Goal: Navigation & Orientation: Understand site structure

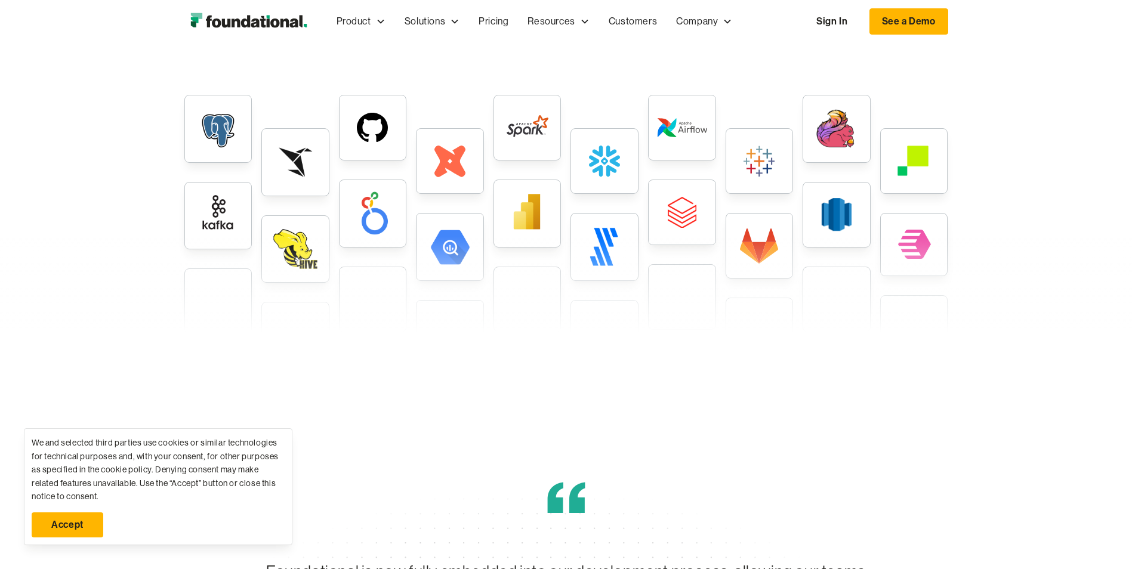
scroll to position [3070, 0]
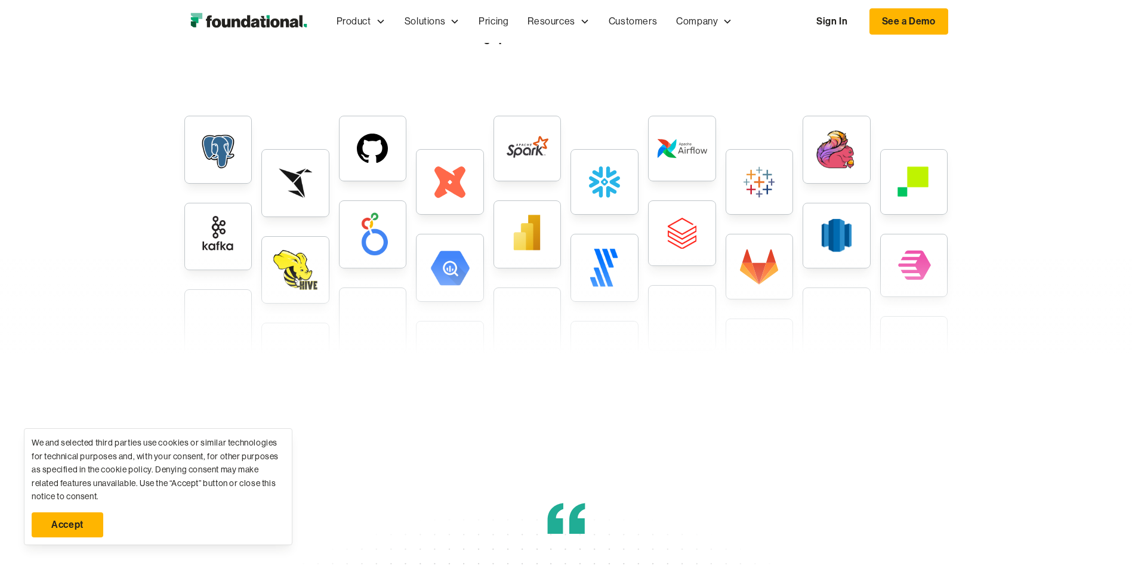
drag, startPoint x: 568, startPoint y: 273, endPoint x: 568, endPoint y: 283, distance: 9.6
click at [568, 283] on div at bounding box center [566, 347] width 1132 height 180
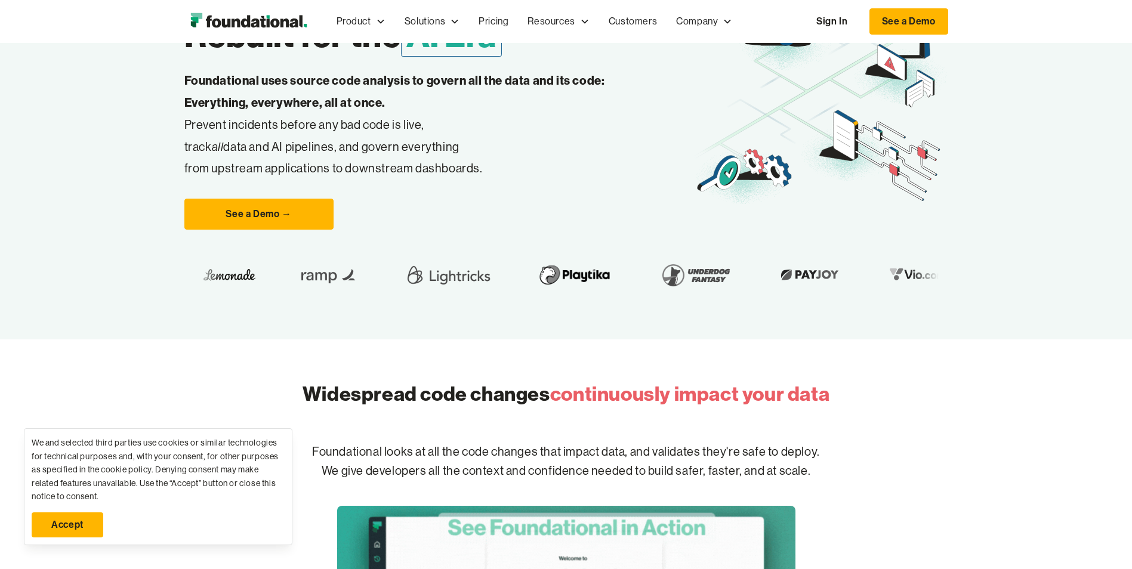
scroll to position [0, 0]
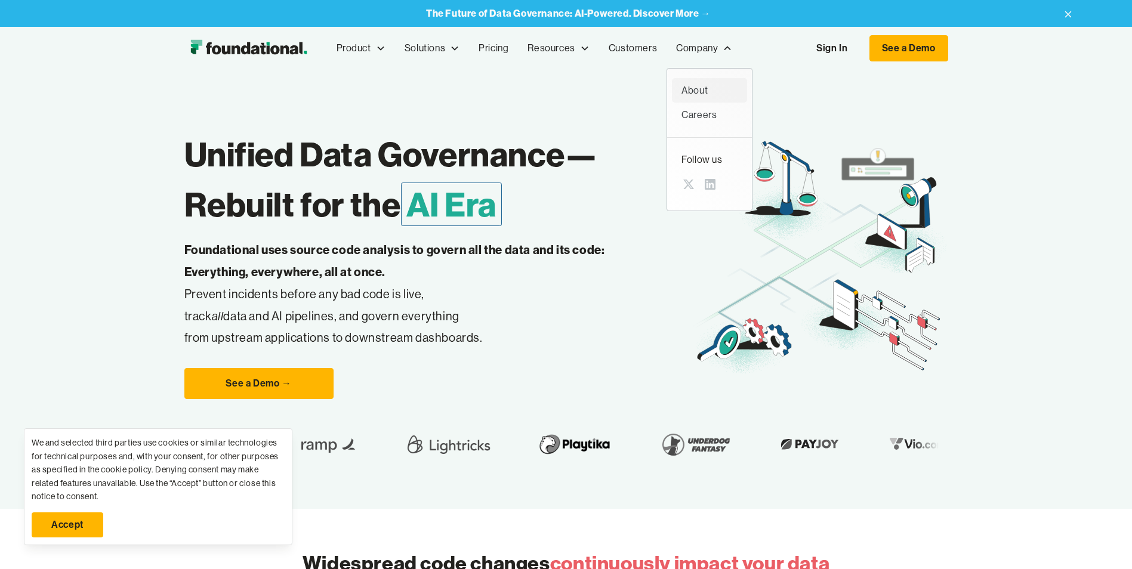
click at [702, 90] on div "About" at bounding box center [710, 91] width 56 height 16
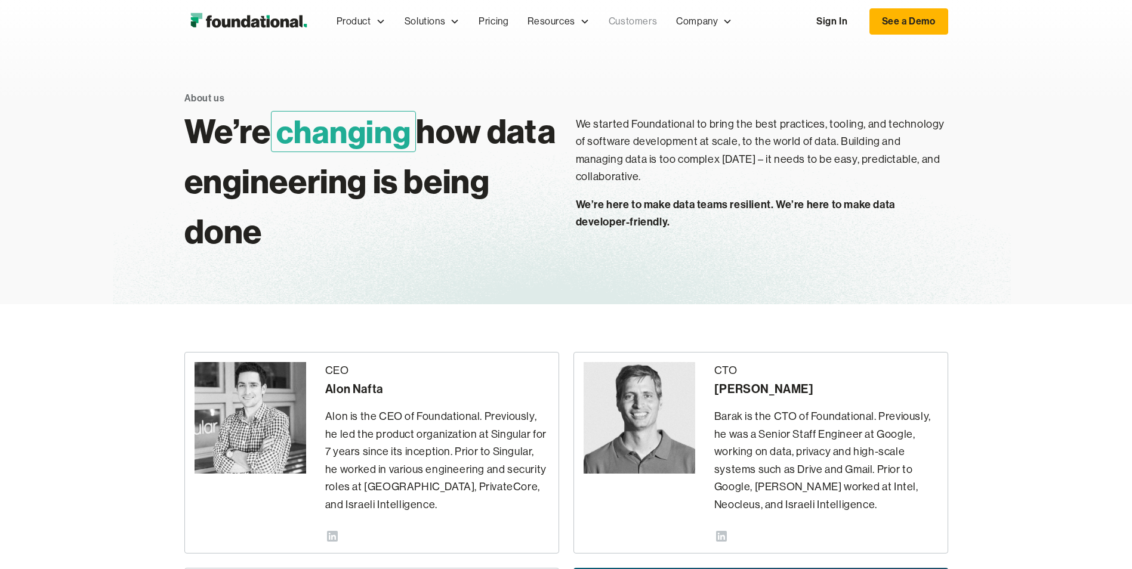
click at [630, 20] on link "Customers" at bounding box center [632, 21] width 67 height 39
